Goal: Task Accomplishment & Management: Manage account settings

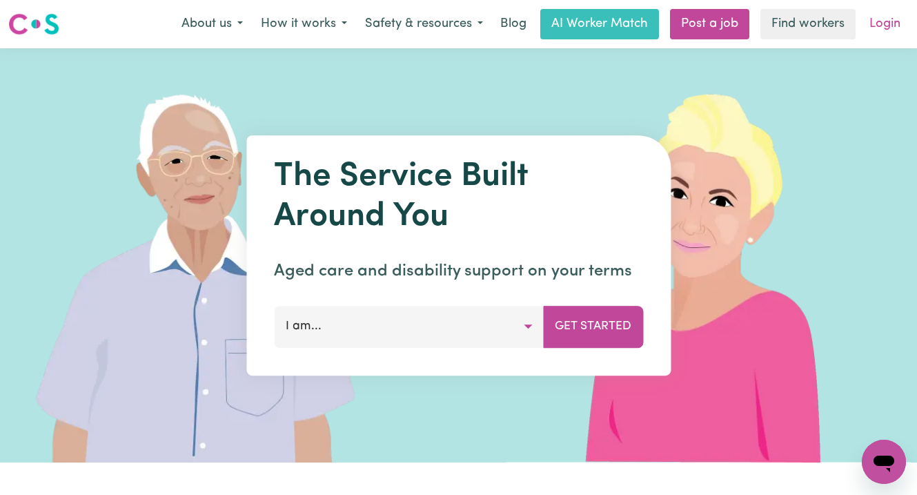
click at [888, 28] on link "Login" at bounding box center [885, 24] width 48 height 30
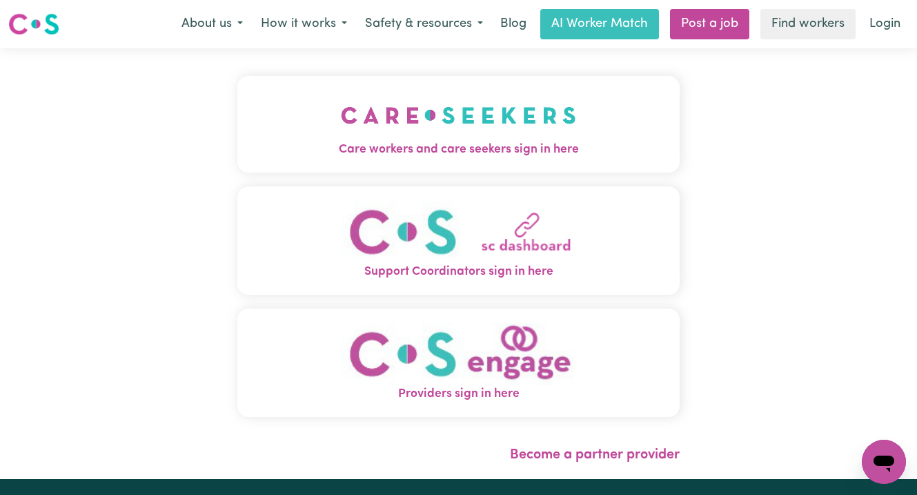
click at [472, 128] on img "Care workers and care seekers sign in here" at bounding box center [458, 115] width 235 height 51
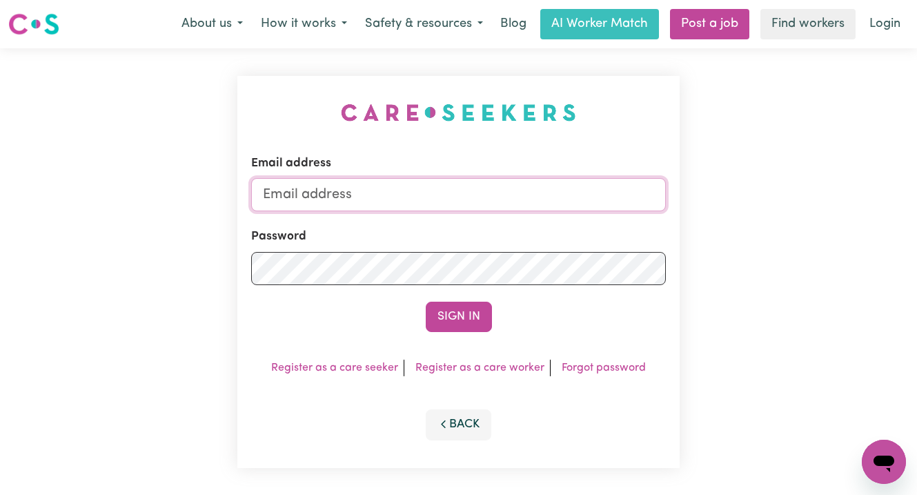
click at [363, 192] on input "Email address" at bounding box center [458, 194] width 415 height 33
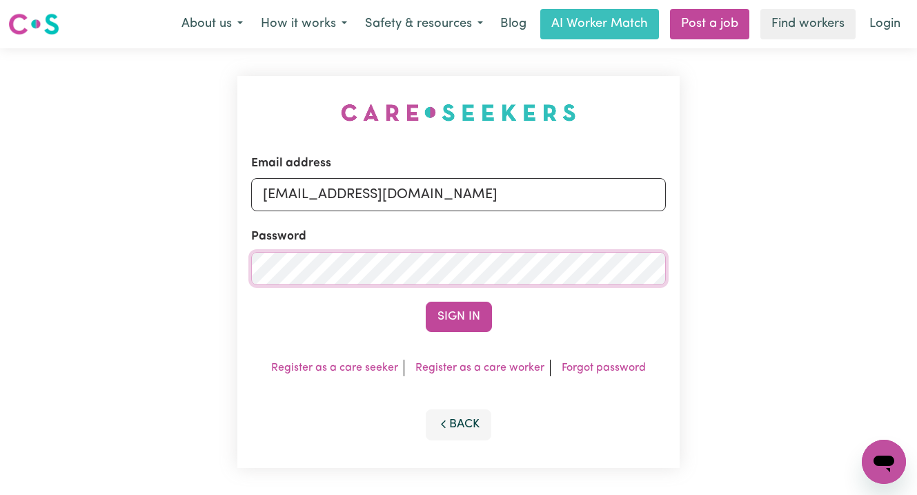
click at [426, 301] on button "Sign In" at bounding box center [459, 316] width 66 height 30
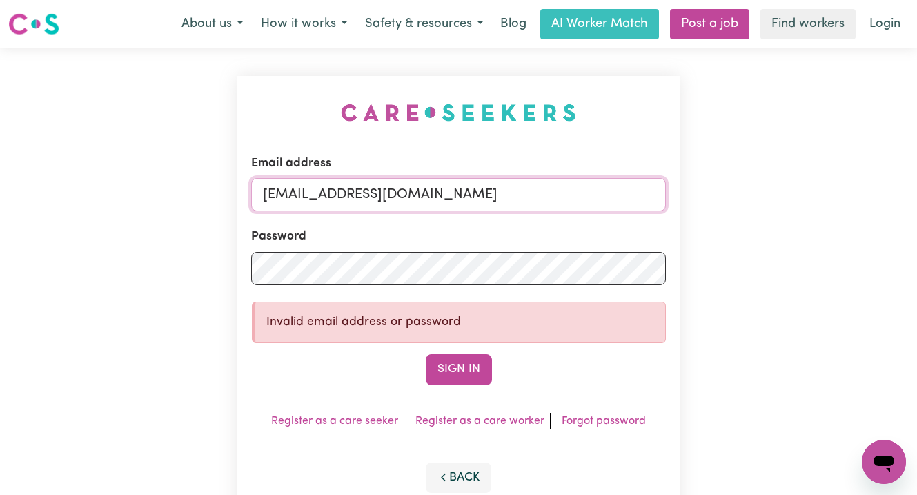
drag, startPoint x: 632, startPoint y: 194, endPoint x: 188, endPoint y: 188, distance: 444.9
click at [188, 188] on div "Email address [EMAIL_ADDRESS][DOMAIN_NAME] Password Invalid email address or pa…" at bounding box center [458, 297] width 917 height 499
type input "[PERSON_NAME][EMAIL_ADDRESS][DOMAIN_NAME]"
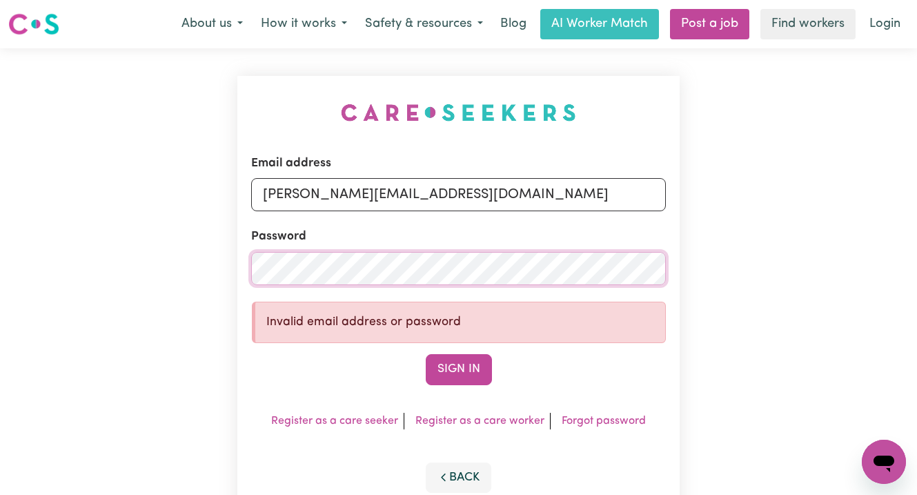
click at [426, 354] on button "Sign In" at bounding box center [459, 369] width 66 height 30
